Goal: Task Accomplishment & Management: Use online tool/utility

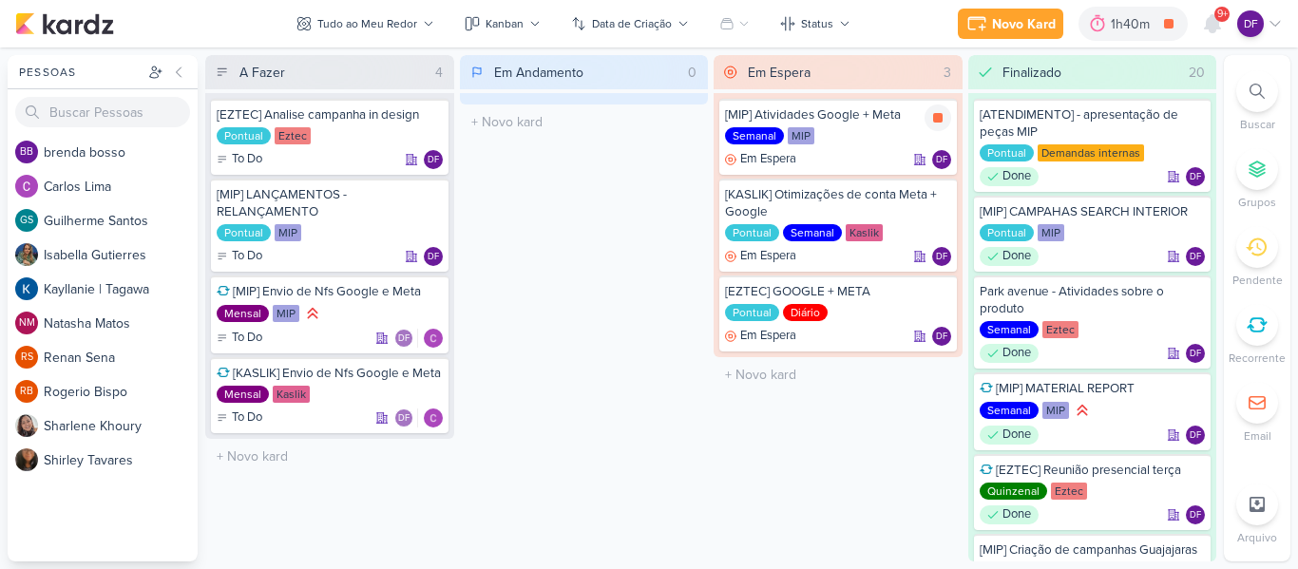
click at [932, 111] on icon at bounding box center [937, 117] width 15 height 15
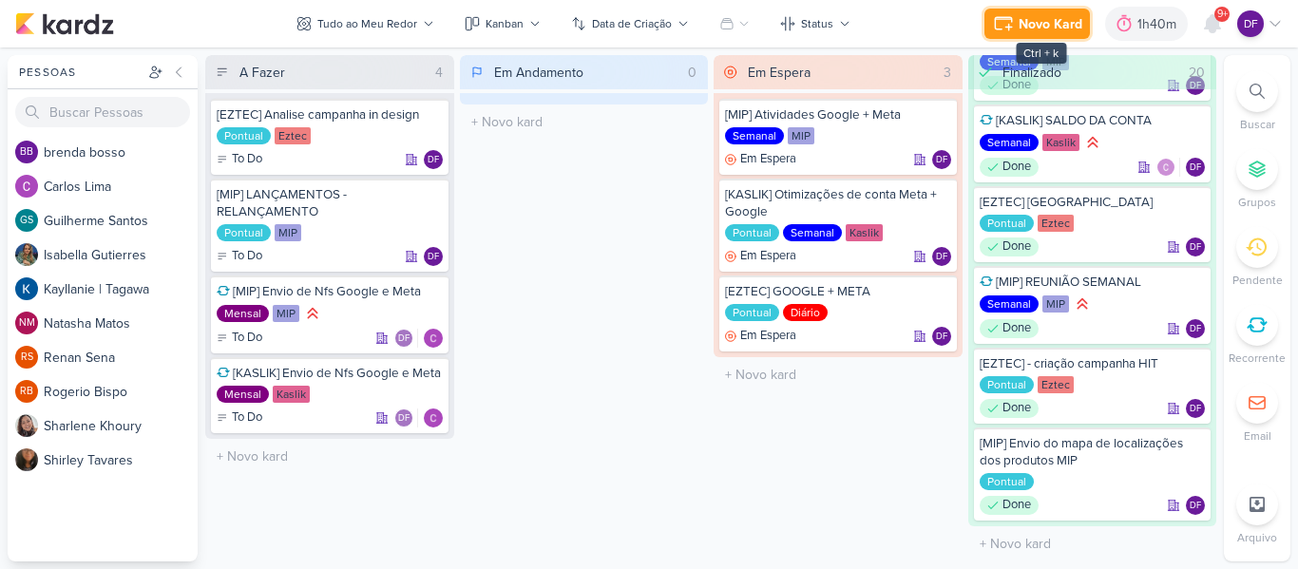
click at [1028, 27] on div "Novo Kard" at bounding box center [1051, 24] width 64 height 20
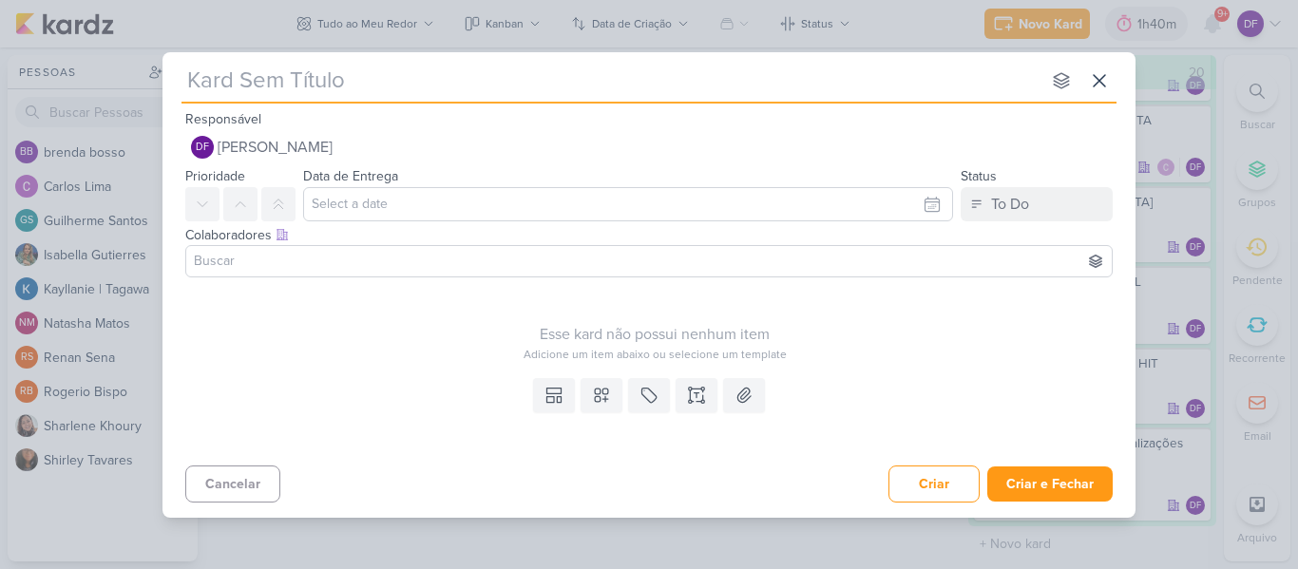
click at [443, 60] on div "nenhum grupo disponível esc" at bounding box center [649, 77] width 935 height 51
click at [434, 84] on input "text" at bounding box center [611, 81] width 859 height 34
type input "[EZ"
type input "[EZTEC]"
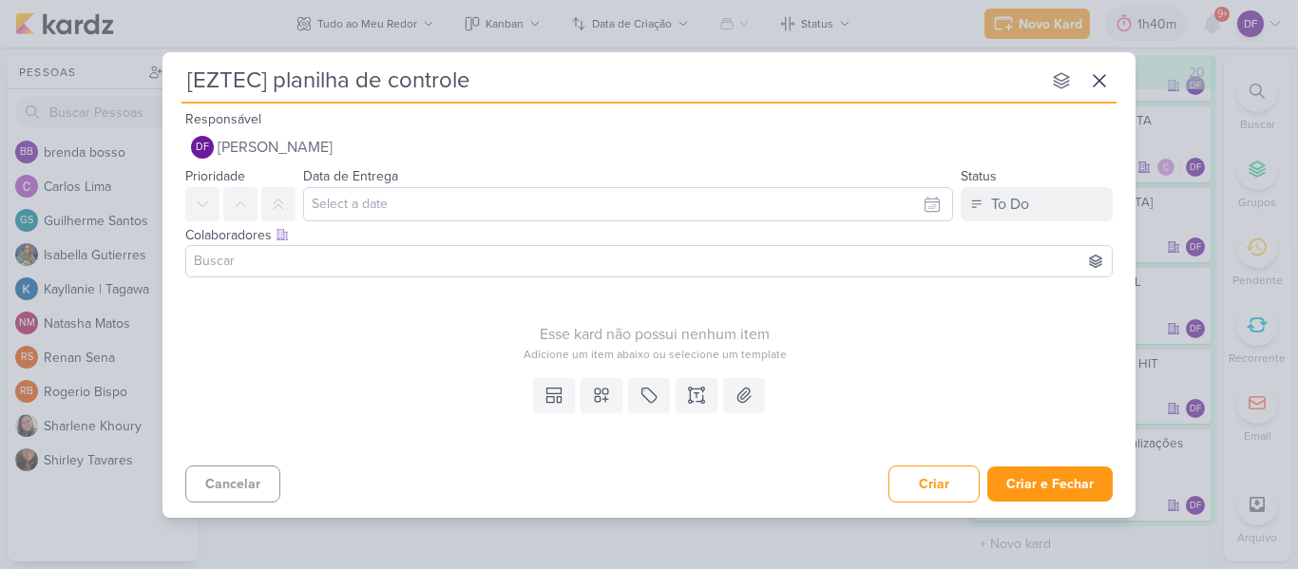
type input "[EZTEC] planilha de controle"
click at [660, 393] on button at bounding box center [649, 395] width 42 height 34
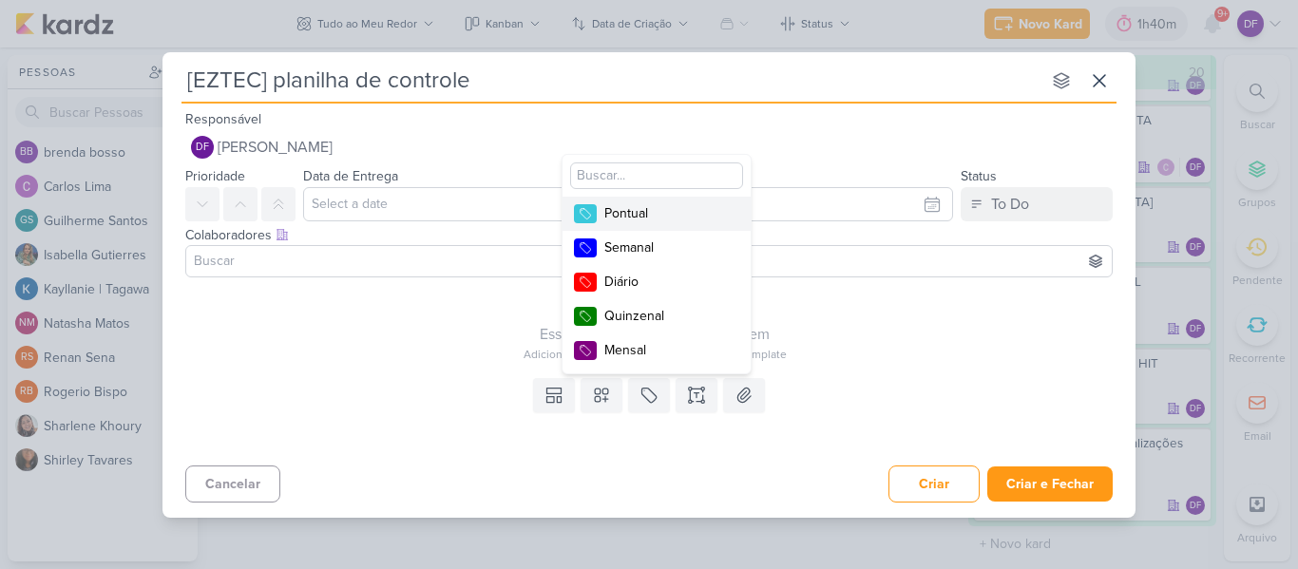
click at [633, 220] on div "Pontual" at bounding box center [666, 213] width 124 height 20
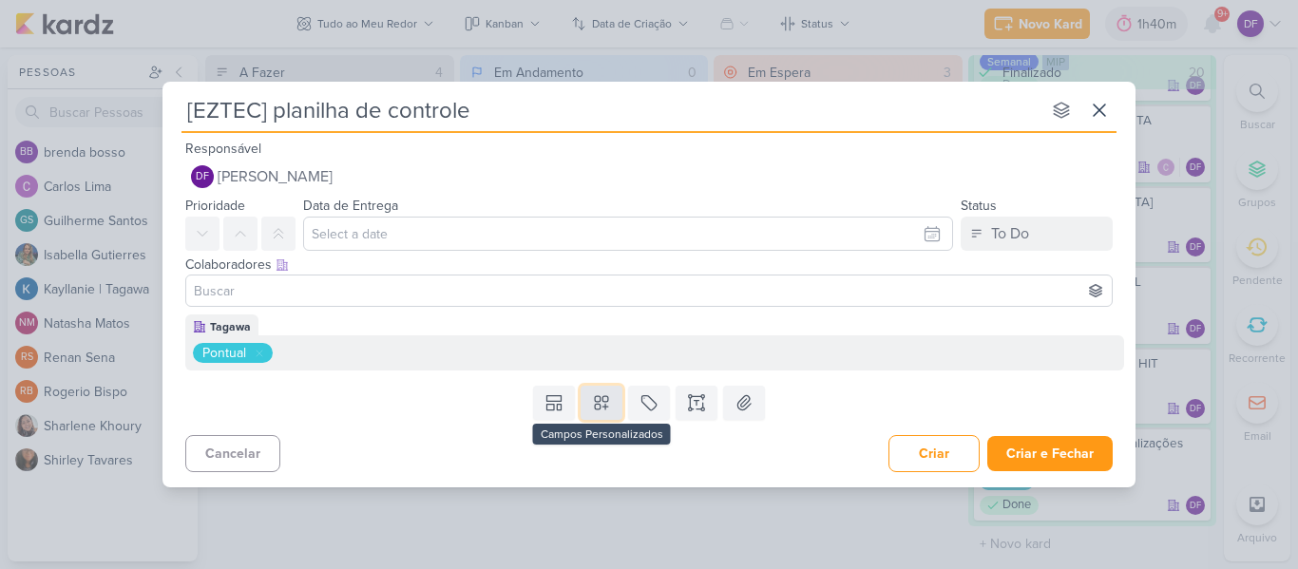
click at [607, 403] on icon at bounding box center [601, 402] width 19 height 19
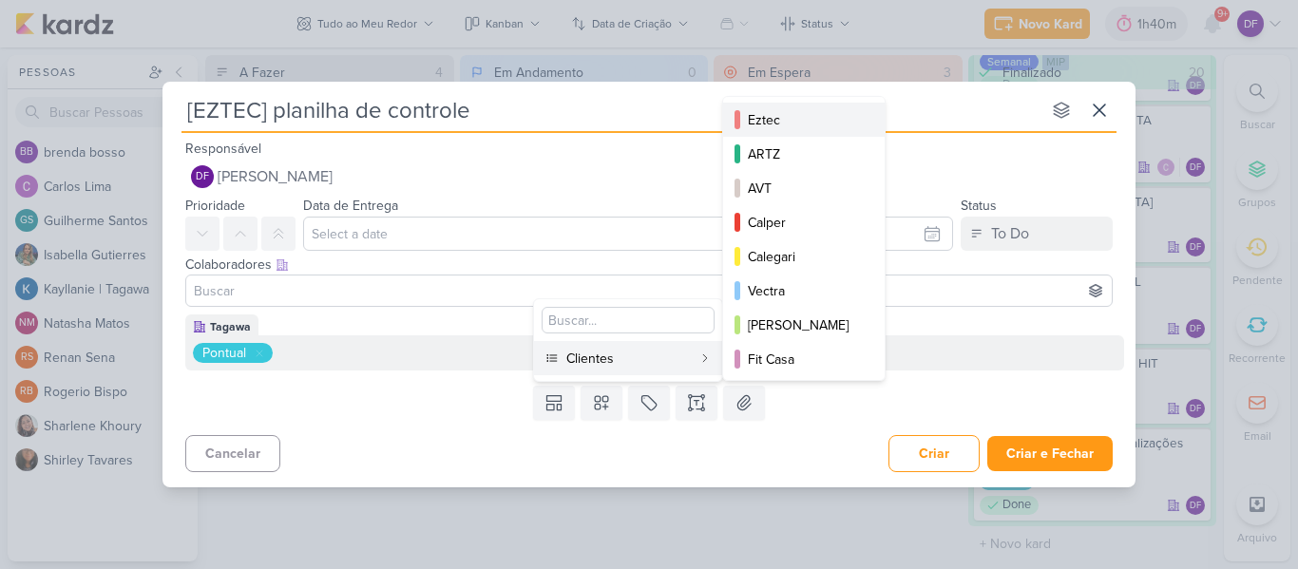
click at [794, 125] on div "Eztec" at bounding box center [805, 120] width 114 height 20
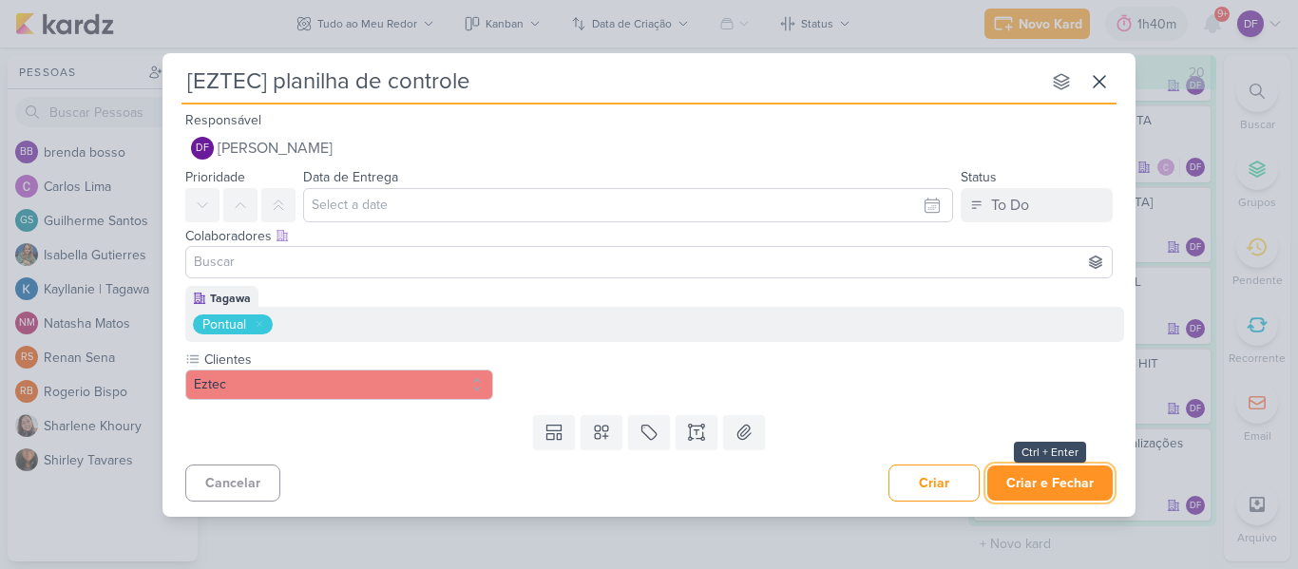
click at [1041, 484] on button "Criar e Fechar" at bounding box center [1049, 483] width 125 height 35
